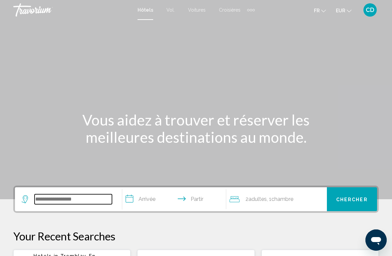
click at [56, 201] on input "Widget de recherche" at bounding box center [73, 199] width 77 height 10
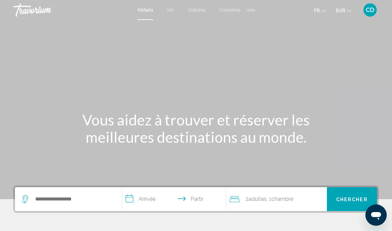
click at [250, 9] on div "Éléments de navigation supplémentaires" at bounding box center [251, 10] width 2 height 2
click at [235, 23] on font "Activités" at bounding box center [241, 22] width 18 height 5
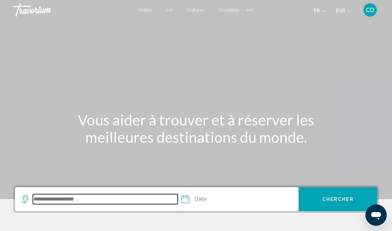
click at [46, 200] on input "Search widget" at bounding box center [105, 199] width 145 height 10
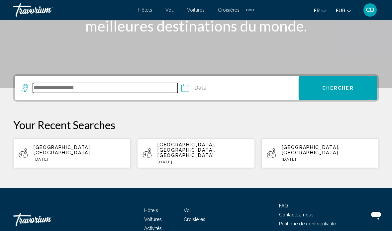
scroll to position [139, 0]
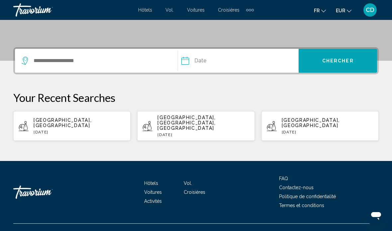
click at [38, 119] on span "[GEOGRAPHIC_DATA], [GEOGRAPHIC_DATA]" at bounding box center [63, 123] width 58 height 11
type input "**********"
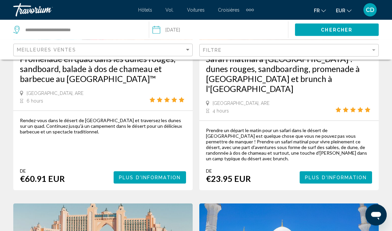
scroll to position [142, 0]
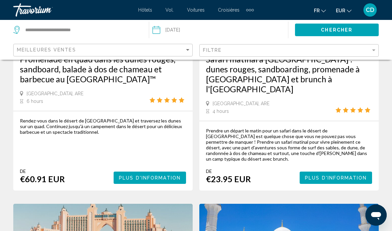
click at [225, 128] on div "Prendre un départ le matin pour un safari dans le désert de [GEOGRAPHIC_DATA] e…" at bounding box center [289, 145] width 166 height 34
click at [301, 172] on button "Plus d'information" at bounding box center [336, 178] width 72 height 12
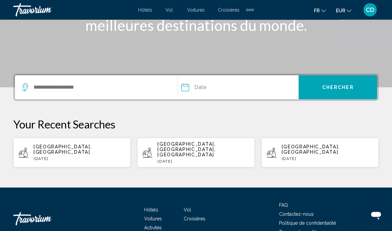
scroll to position [112, 0]
click at [39, 156] on p "[DATE]" at bounding box center [80, 158] width 92 height 5
type input "**********"
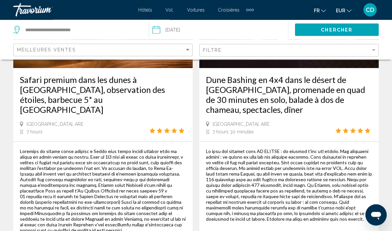
scroll to position [688, 0]
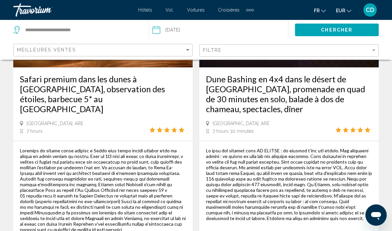
click at [231, 169] on div "Contenu principal" at bounding box center [289, 184] width 166 height 73
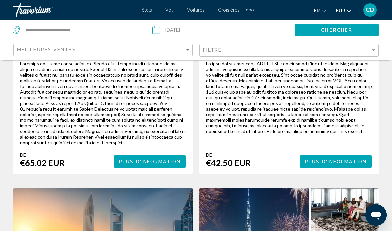
scroll to position [775, 0]
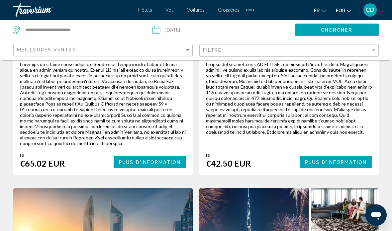
click at [310, 160] on span "Plus d'information" at bounding box center [336, 162] width 62 height 5
